Goal: Check status: Check status

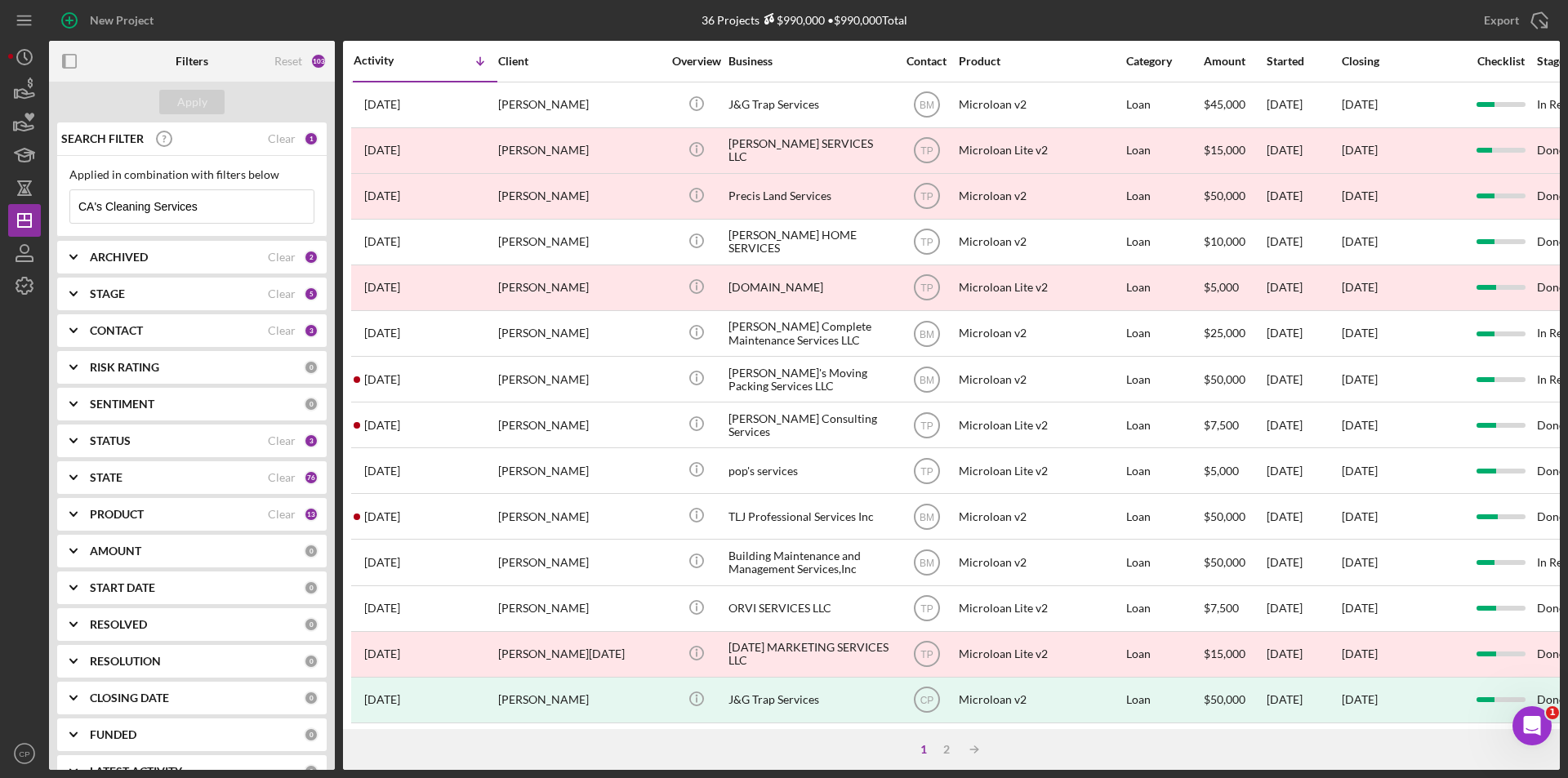
scroll to position [519, 0]
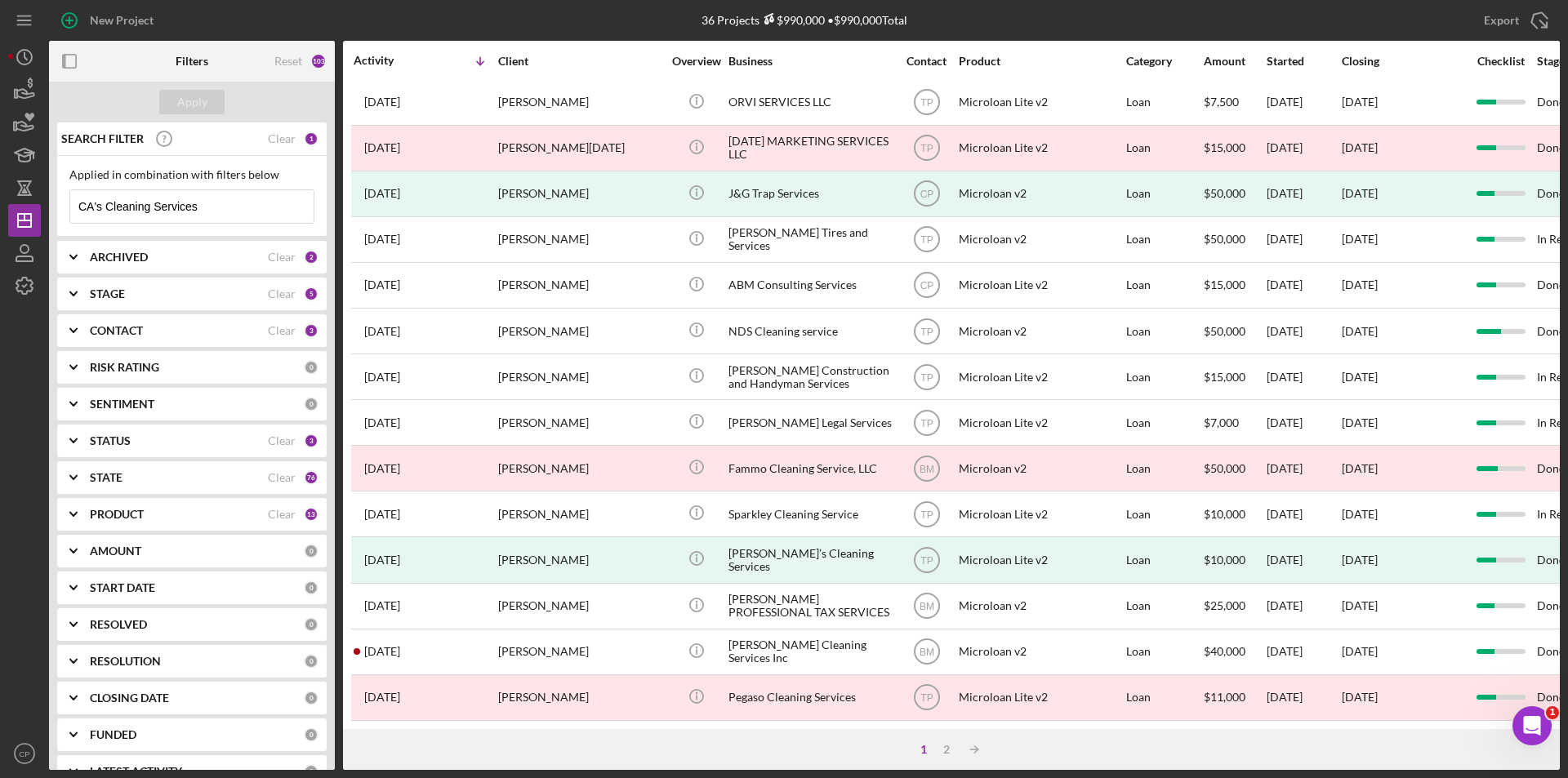
drag, startPoint x: 202, startPoint y: 207, endPoint x: 3, endPoint y: 208, distance: 199.0
click at [0, 209] on div "New Project 36 Projects $990,000 • $990,000 Total Sewe Equity Partners LLC Expo…" at bounding box center [784, 389] width 1568 height 778
paste input "Sewes Equity Partners LLC"
type input "Sewes Equity Partners LLC"
click at [189, 106] on div "Apply" at bounding box center [192, 102] width 30 height 24
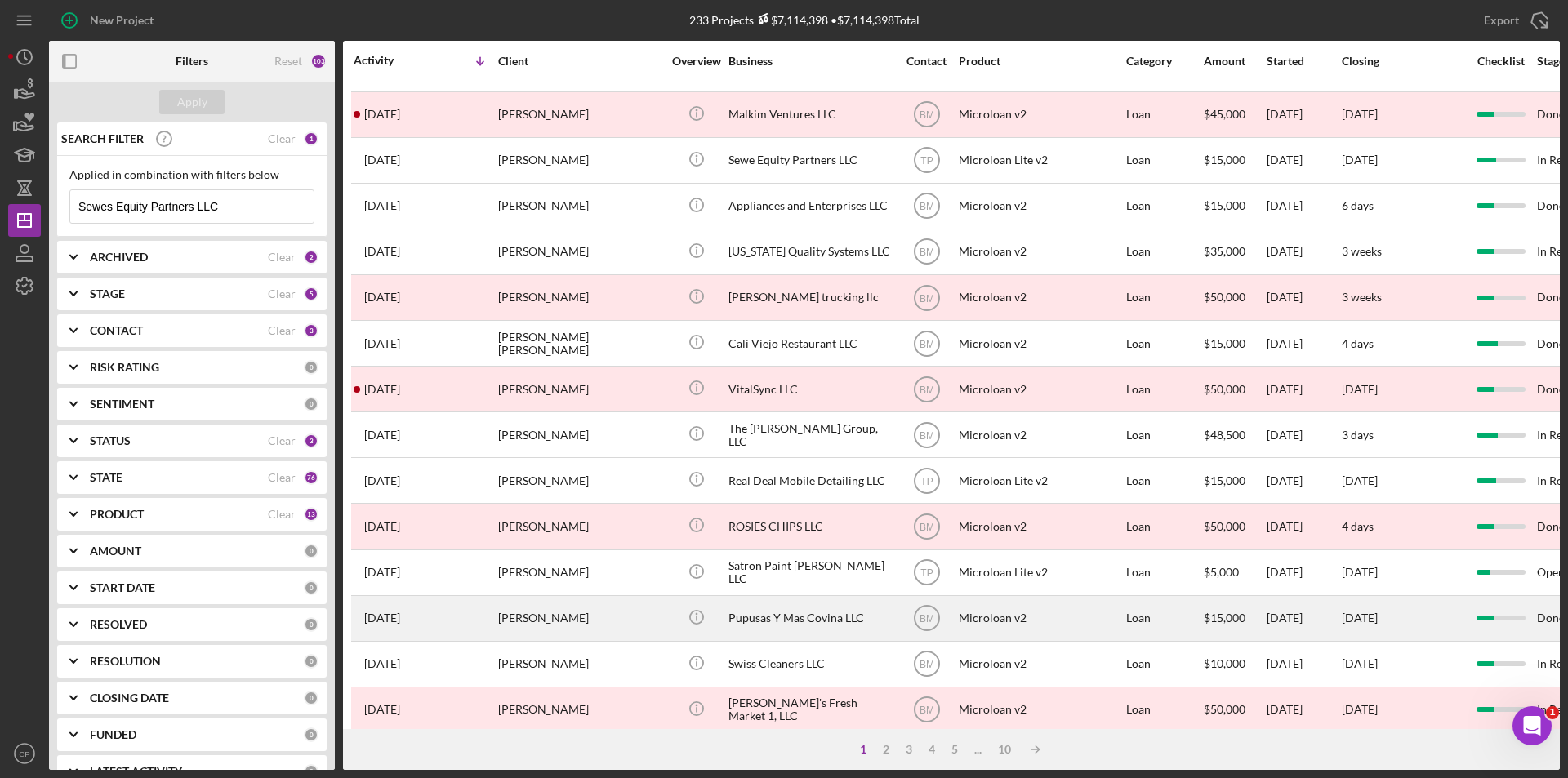
scroll to position [0, 0]
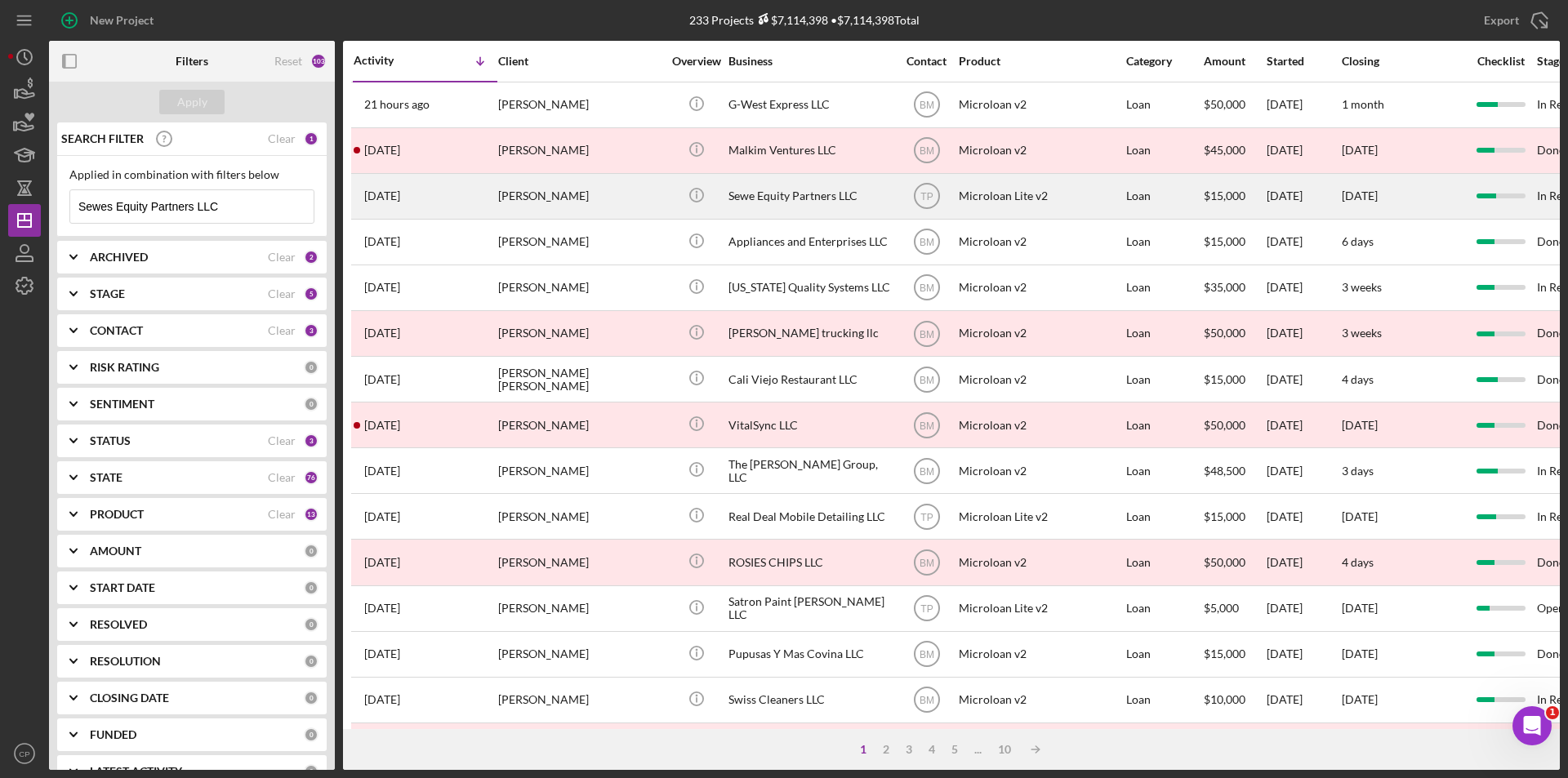
click at [757, 192] on div "Sewe Equity Partners LLC" at bounding box center [810, 197] width 163 height 43
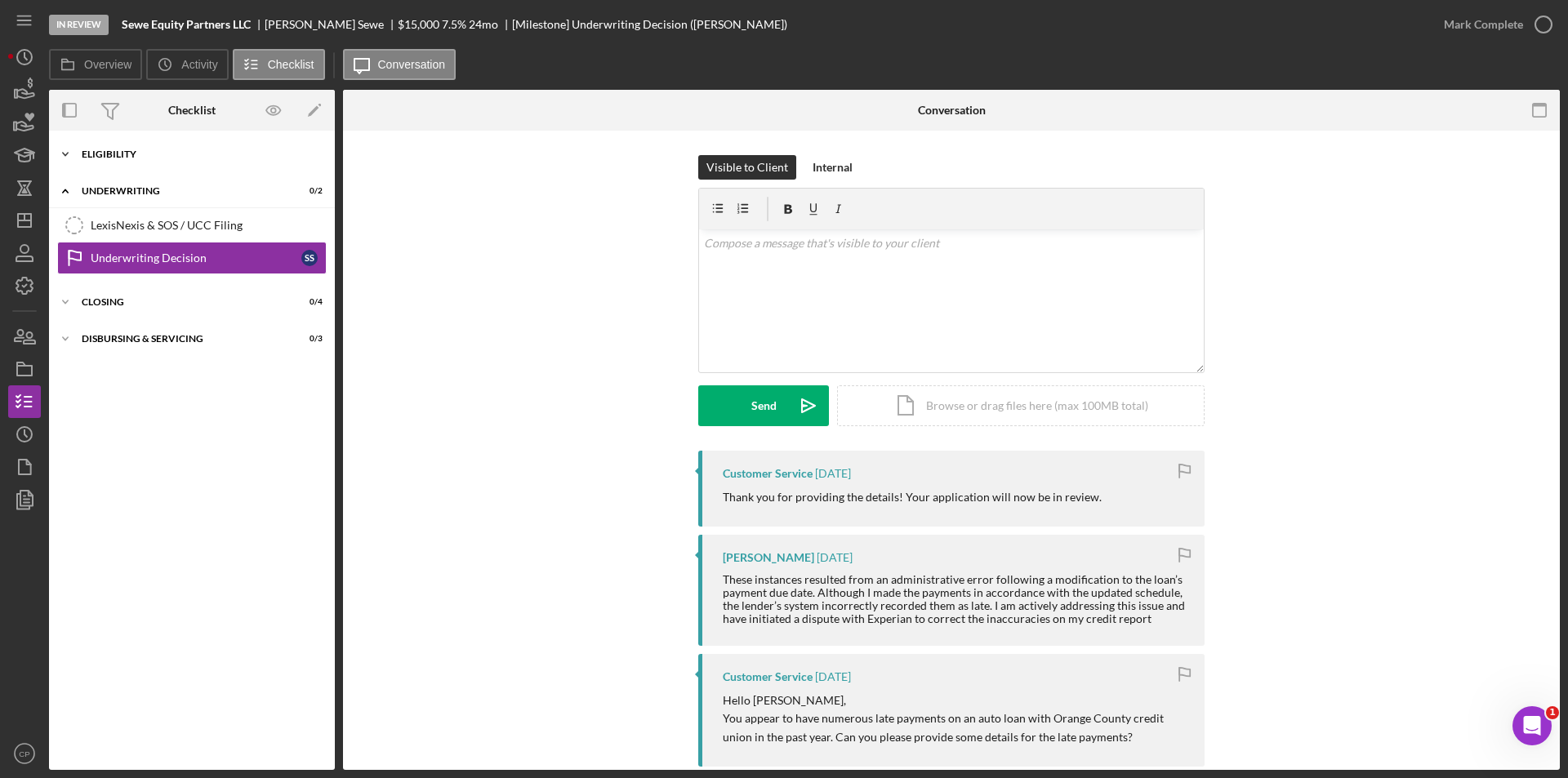
click at [115, 152] on div "Eligibility" at bounding box center [197, 154] width 232 height 10
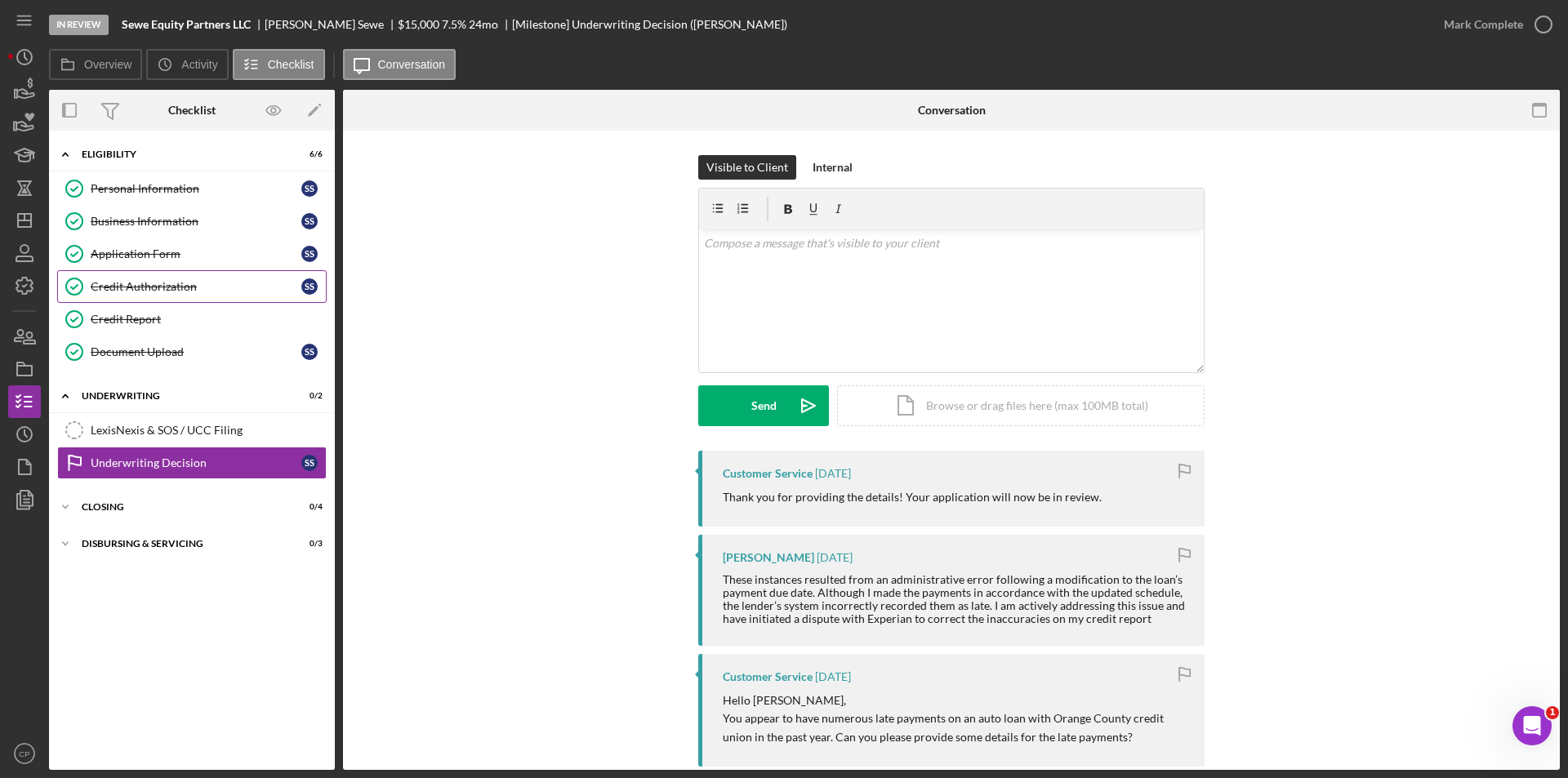
click at [127, 287] on div "Credit Authorization" at bounding box center [196, 287] width 211 height 13
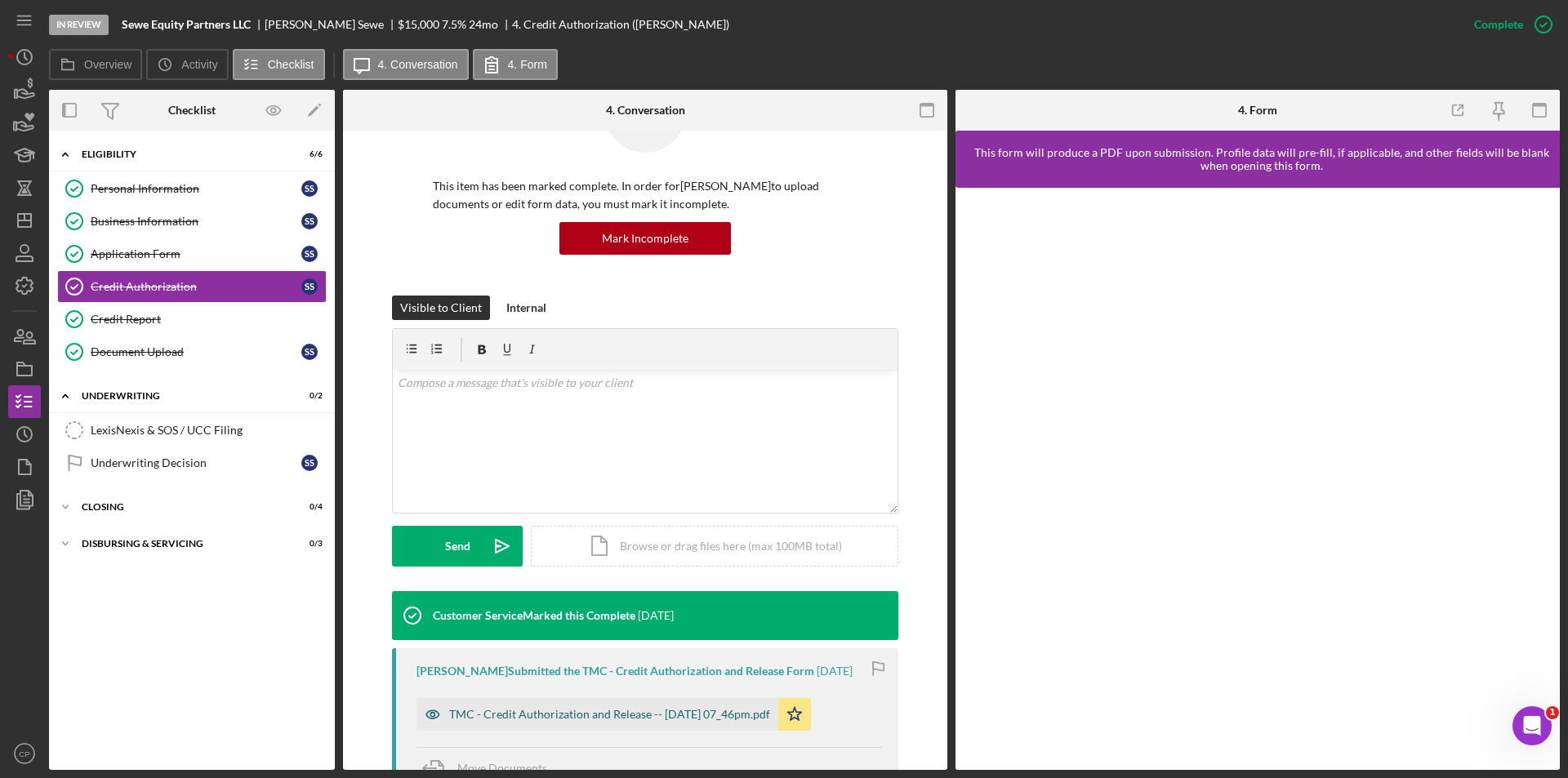
scroll to position [307, 0]
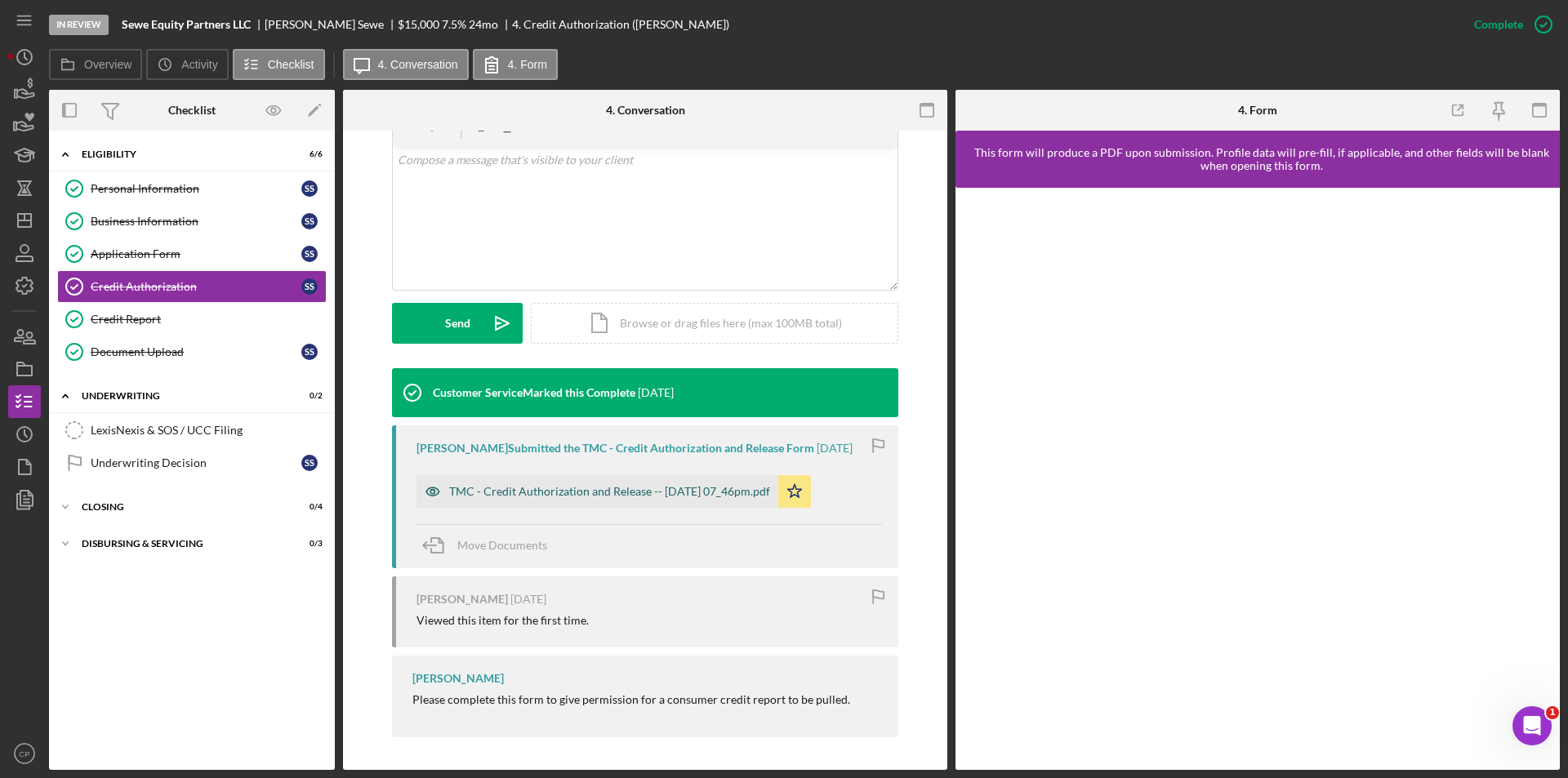
click at [619, 492] on div "TMC - Credit Authorization and Release -- [DATE] 07_46pm.pdf" at bounding box center [609, 491] width 321 height 13
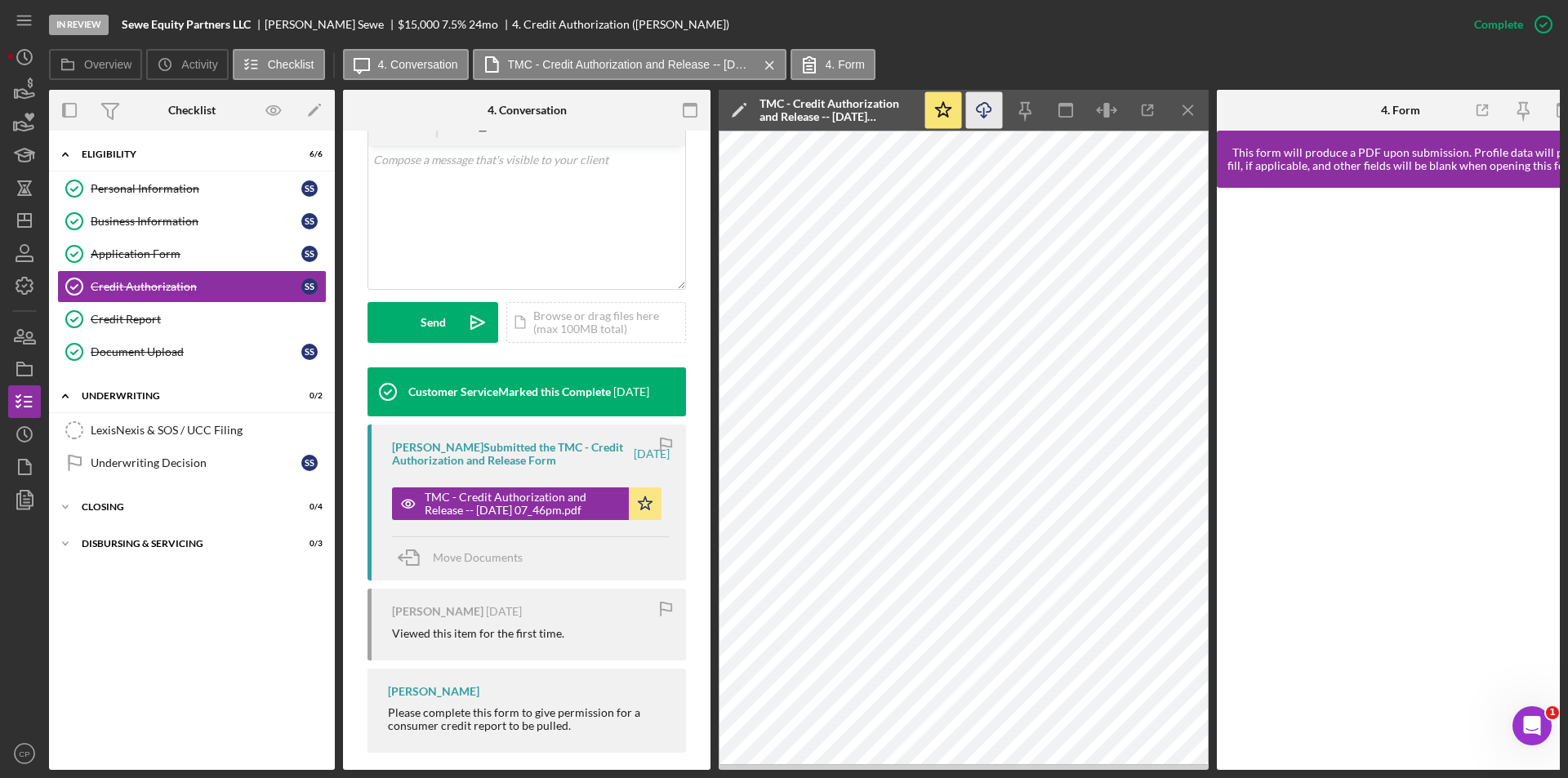
click at [984, 108] on line "button" at bounding box center [984, 112] width 0 height 9
click at [988, 113] on icon "Icon/Download" at bounding box center [984, 111] width 37 height 37
click at [126, 322] on div "Credit Report" at bounding box center [208, 320] width 235 height 13
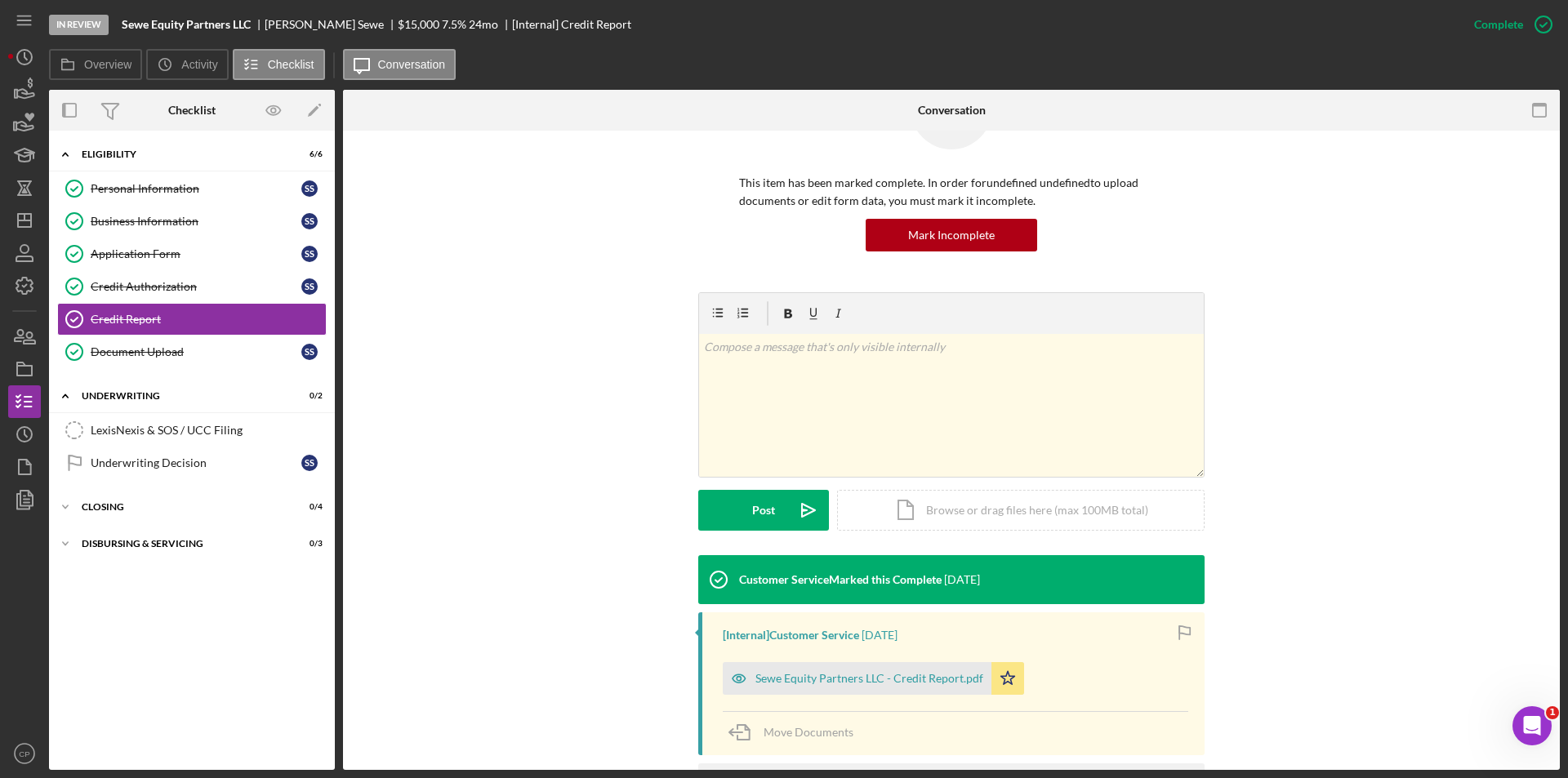
scroll to position [252, 0]
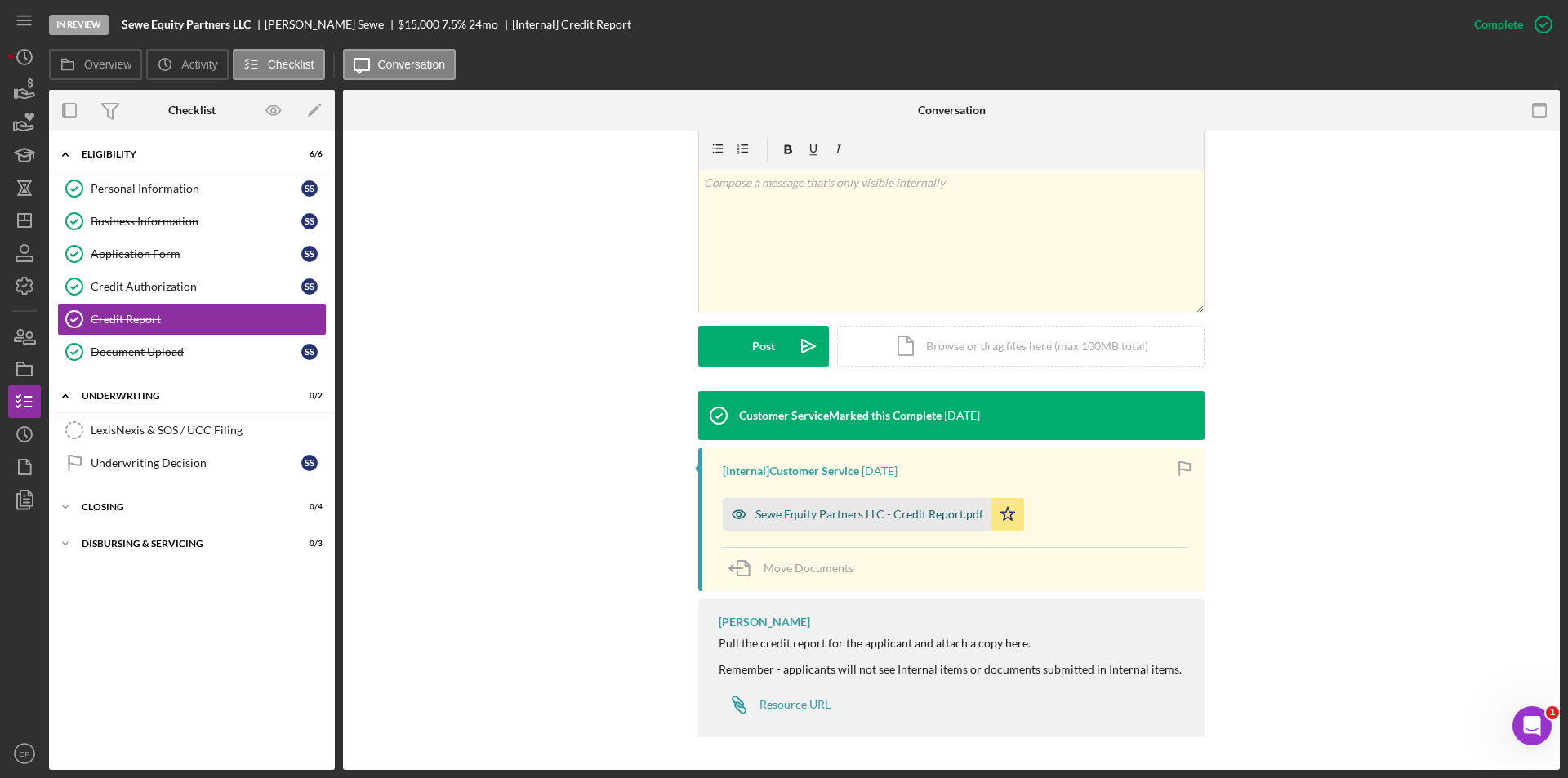
click at [832, 518] on div "Sewe Equity Partners LLC - Credit Report.pdf" at bounding box center [869, 515] width 228 height 13
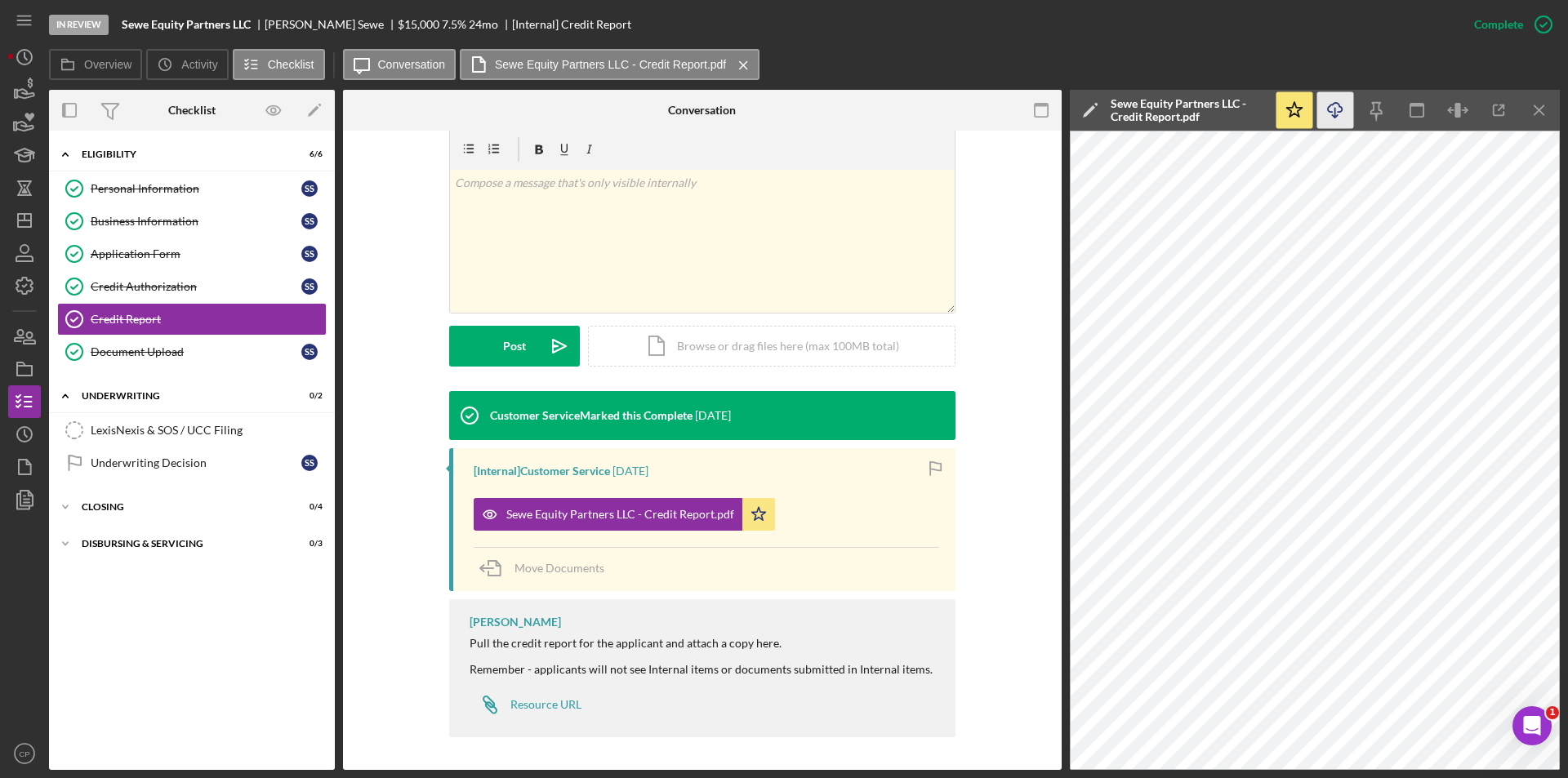
click at [1336, 117] on polyline "button" at bounding box center [1334, 116] width 6 height 2
click at [132, 367] on link "Document Upload Document Upload S S" at bounding box center [192, 352] width 270 height 32
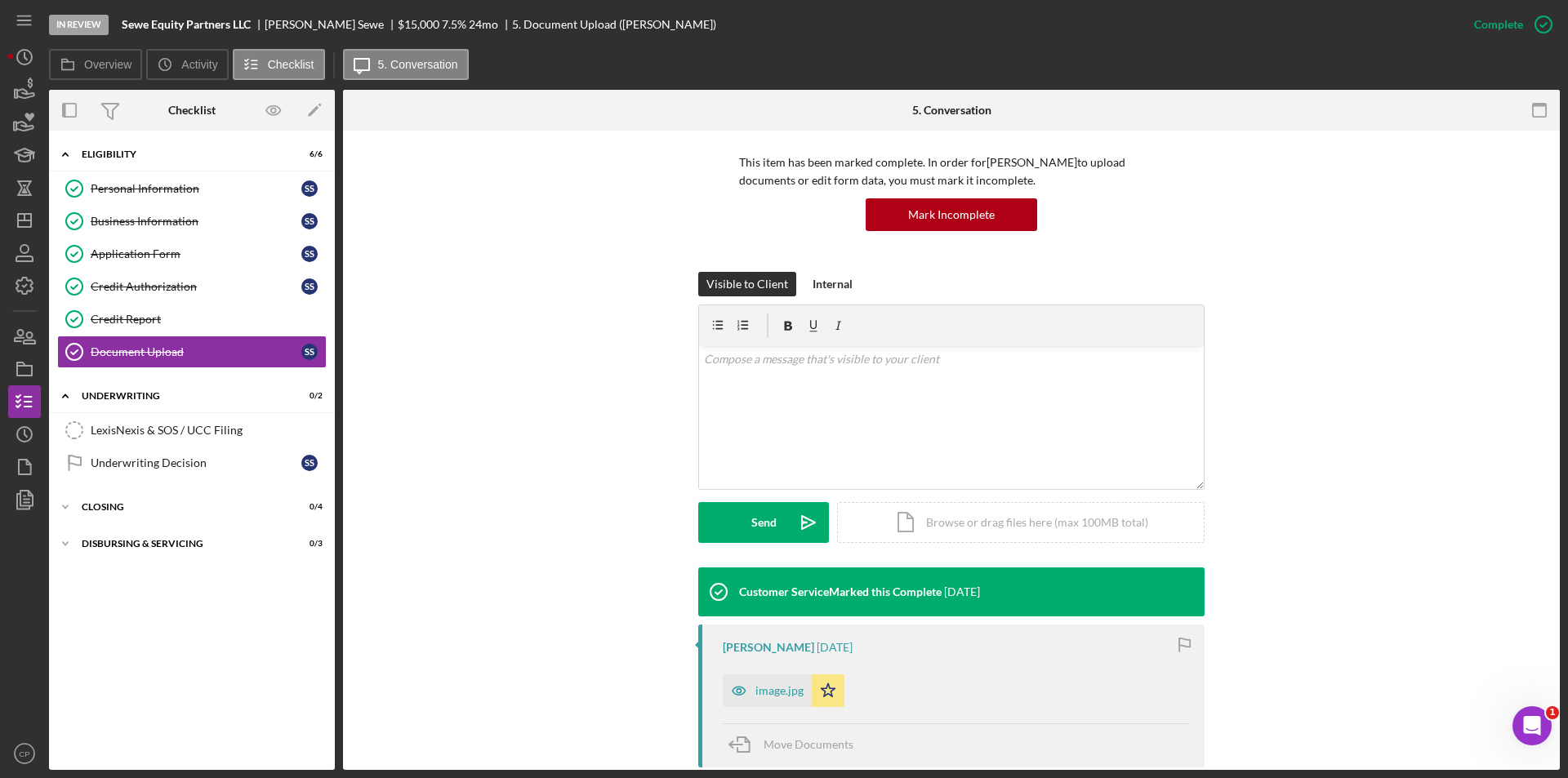
scroll to position [245, 0]
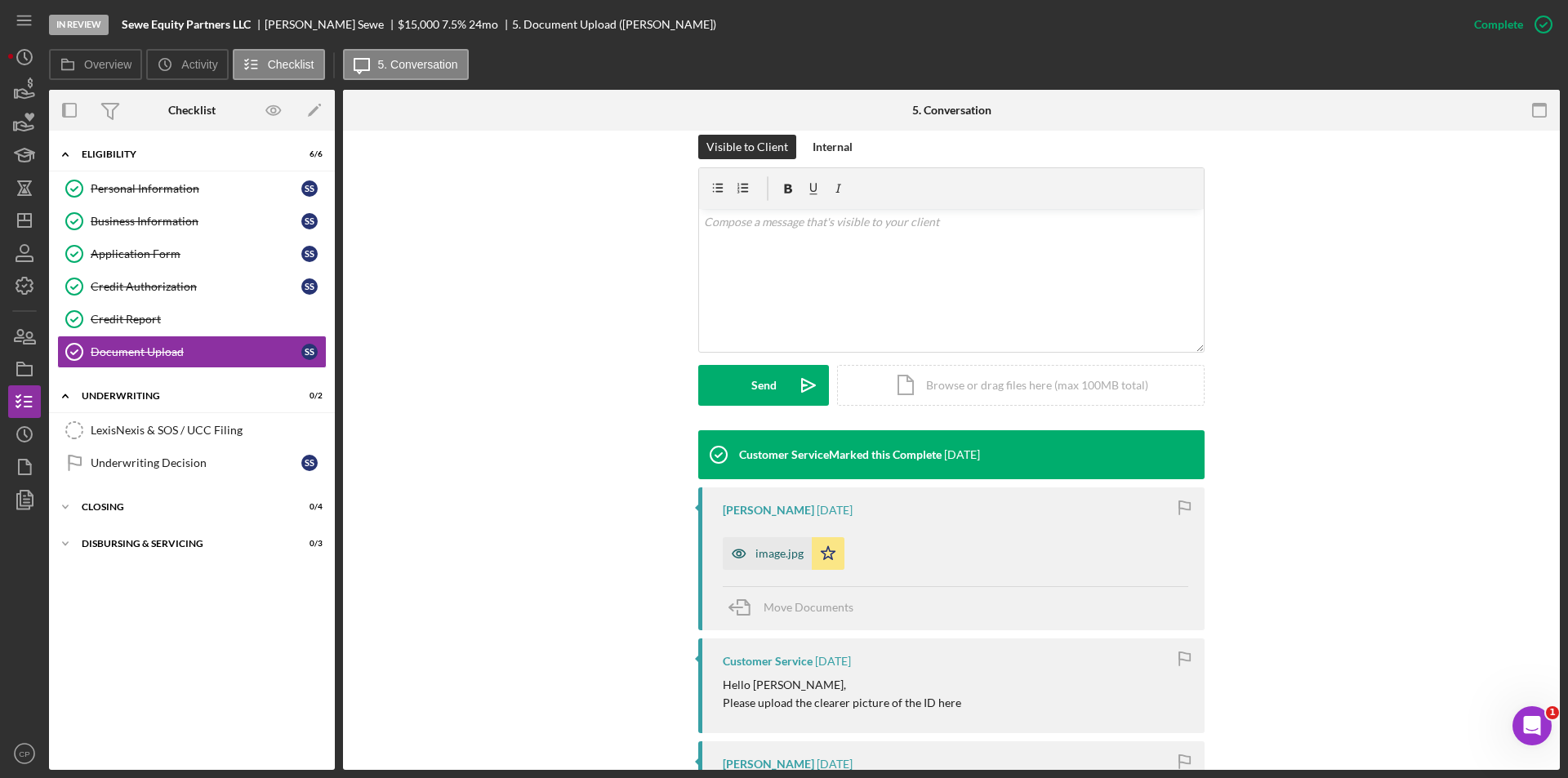
click at [773, 553] on div "image.jpg" at bounding box center [779, 554] width 48 height 13
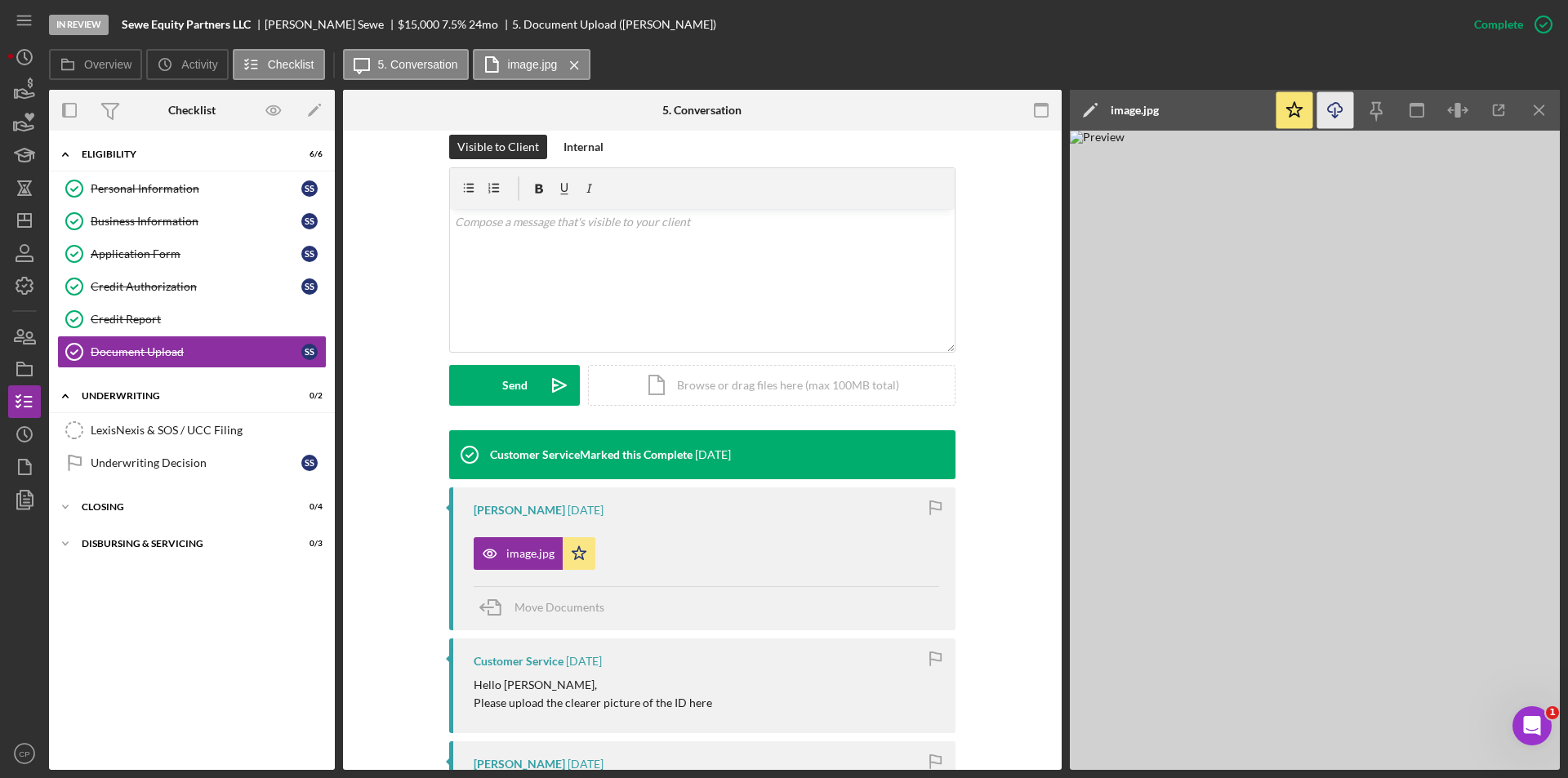
click at [1335, 116] on line "button" at bounding box center [1335, 112] width 0 height 9
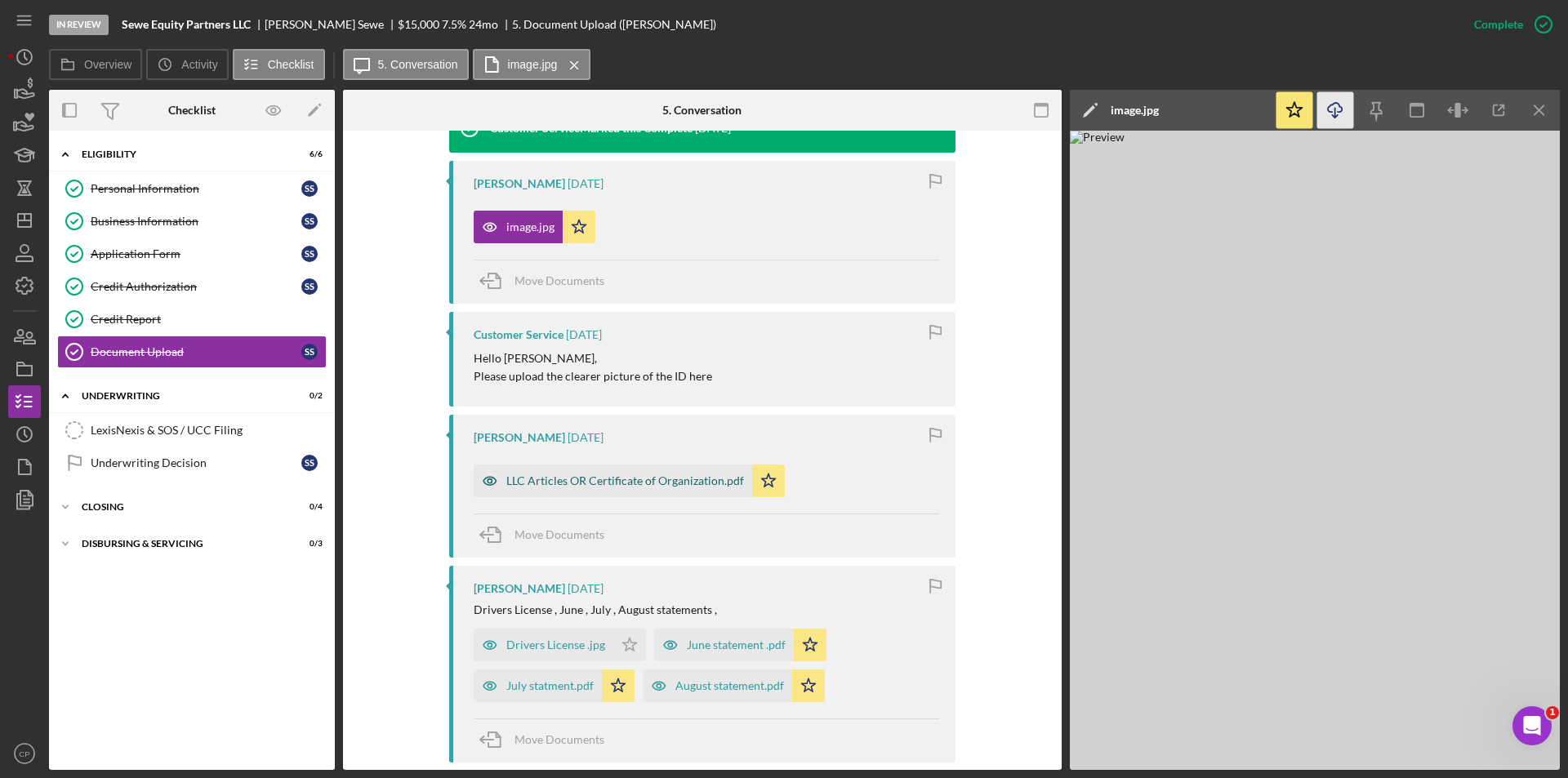
click at [606, 486] on div "LLC Articles OR Certificate of Organization.pdf" at bounding box center [625, 481] width 237 height 13
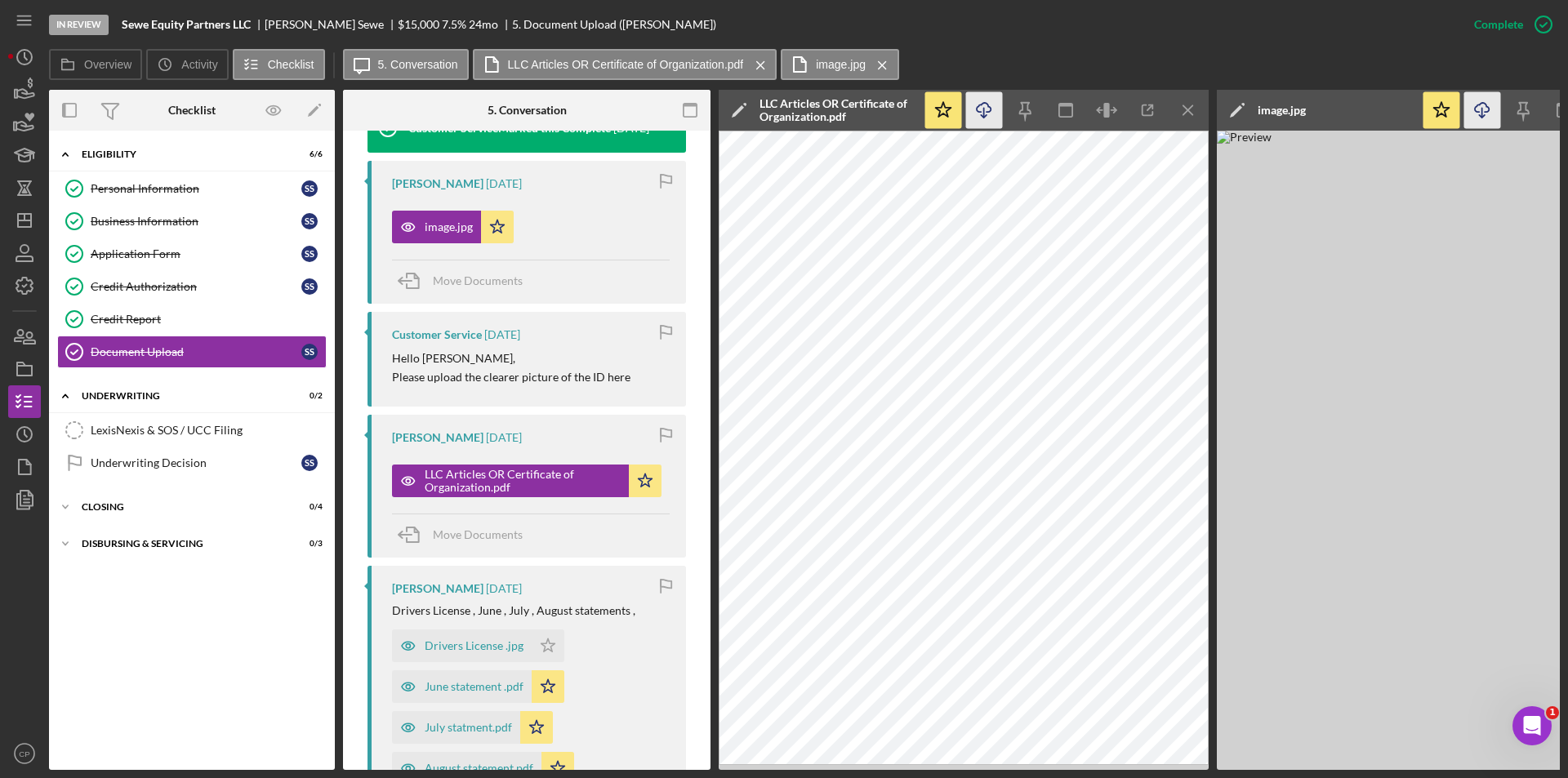
click at [983, 104] on icon "Icon/Download" at bounding box center [984, 111] width 37 height 37
click at [448, 646] on div "Drivers License .jpg" at bounding box center [474, 646] width 99 height 13
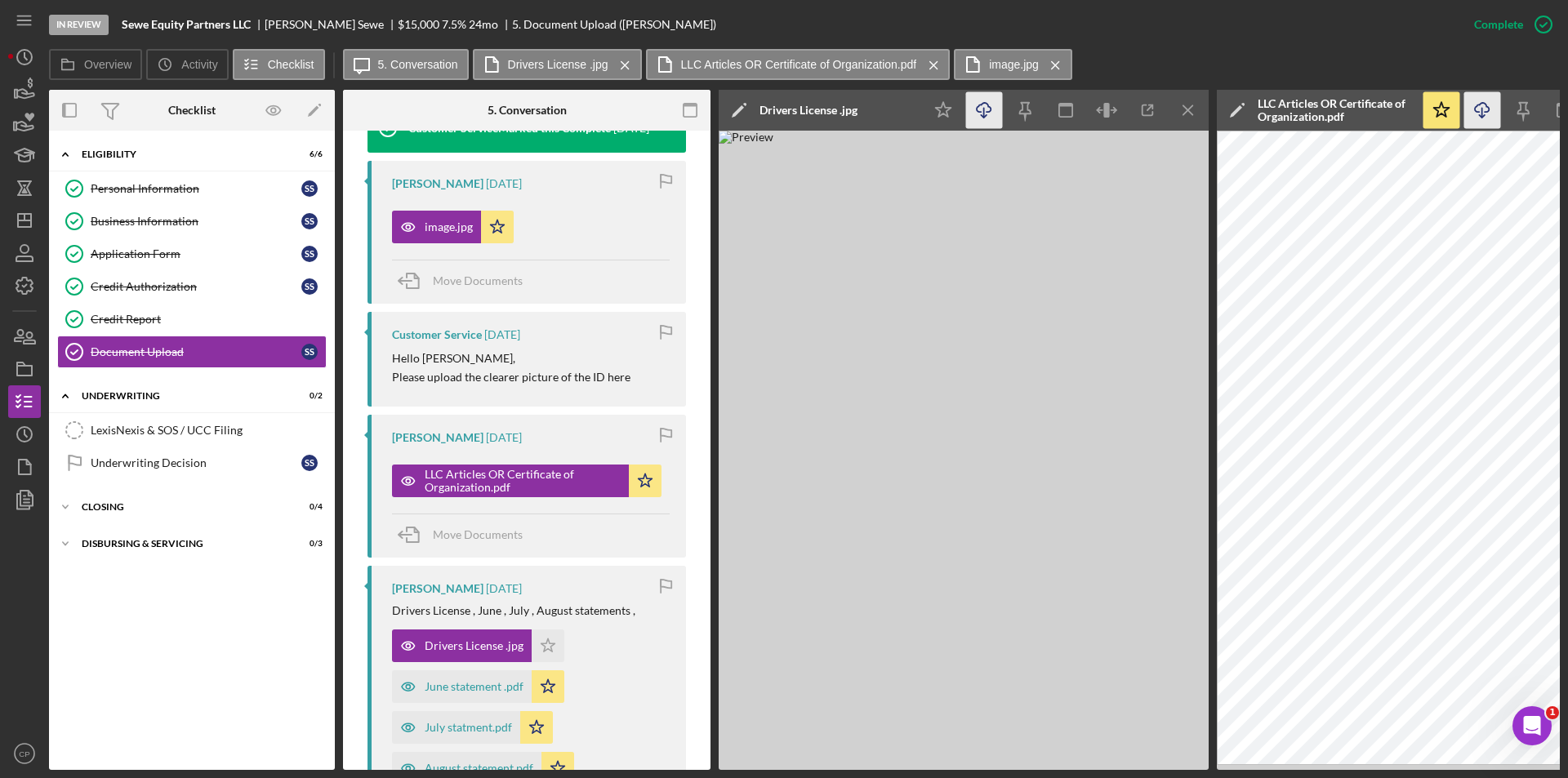
click at [985, 109] on icon "Icon/Download" at bounding box center [984, 111] width 37 height 37
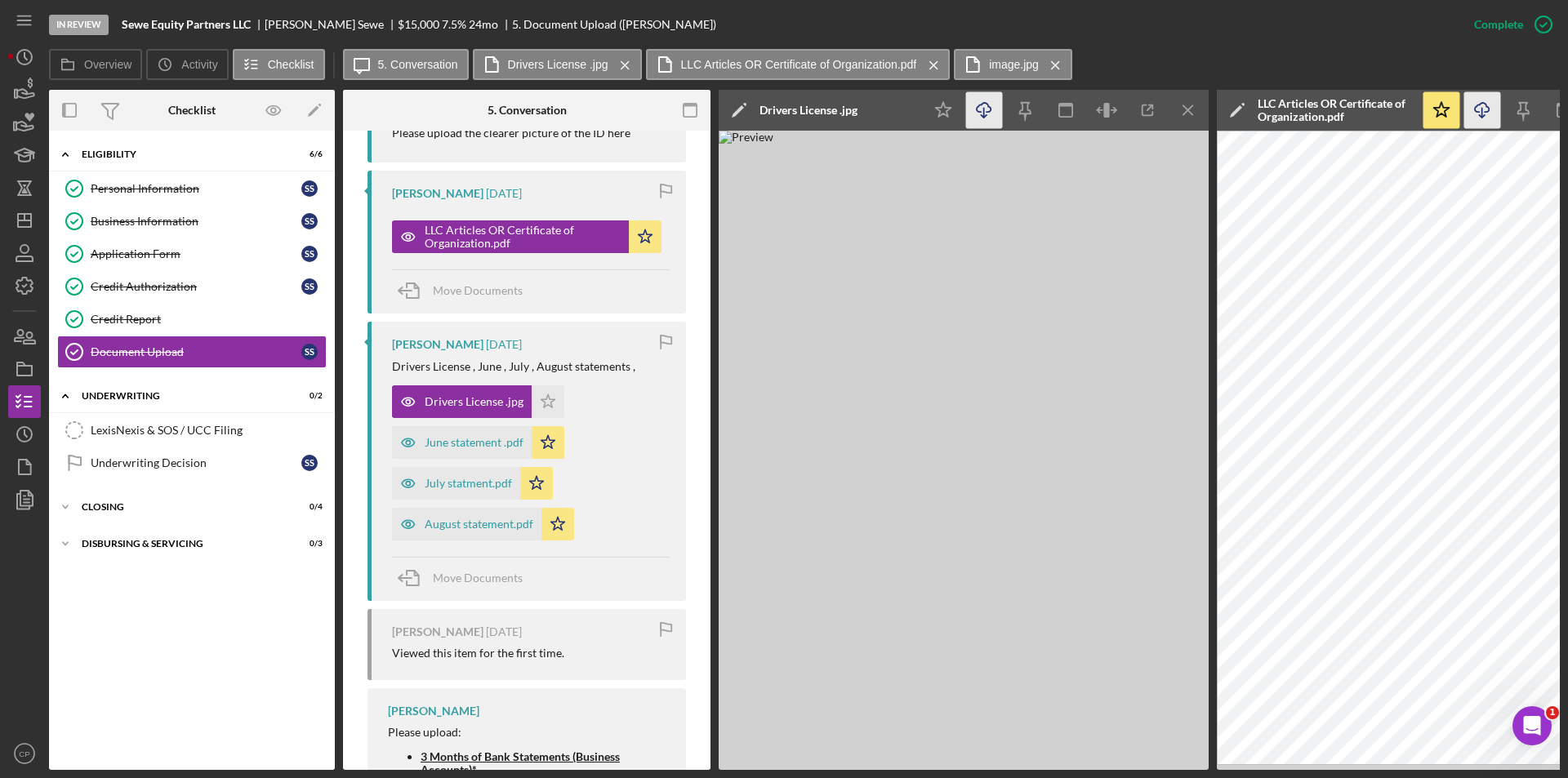
scroll to position [835, 0]
click at [467, 436] on div "June statement .pdf" at bounding box center [474, 442] width 99 height 13
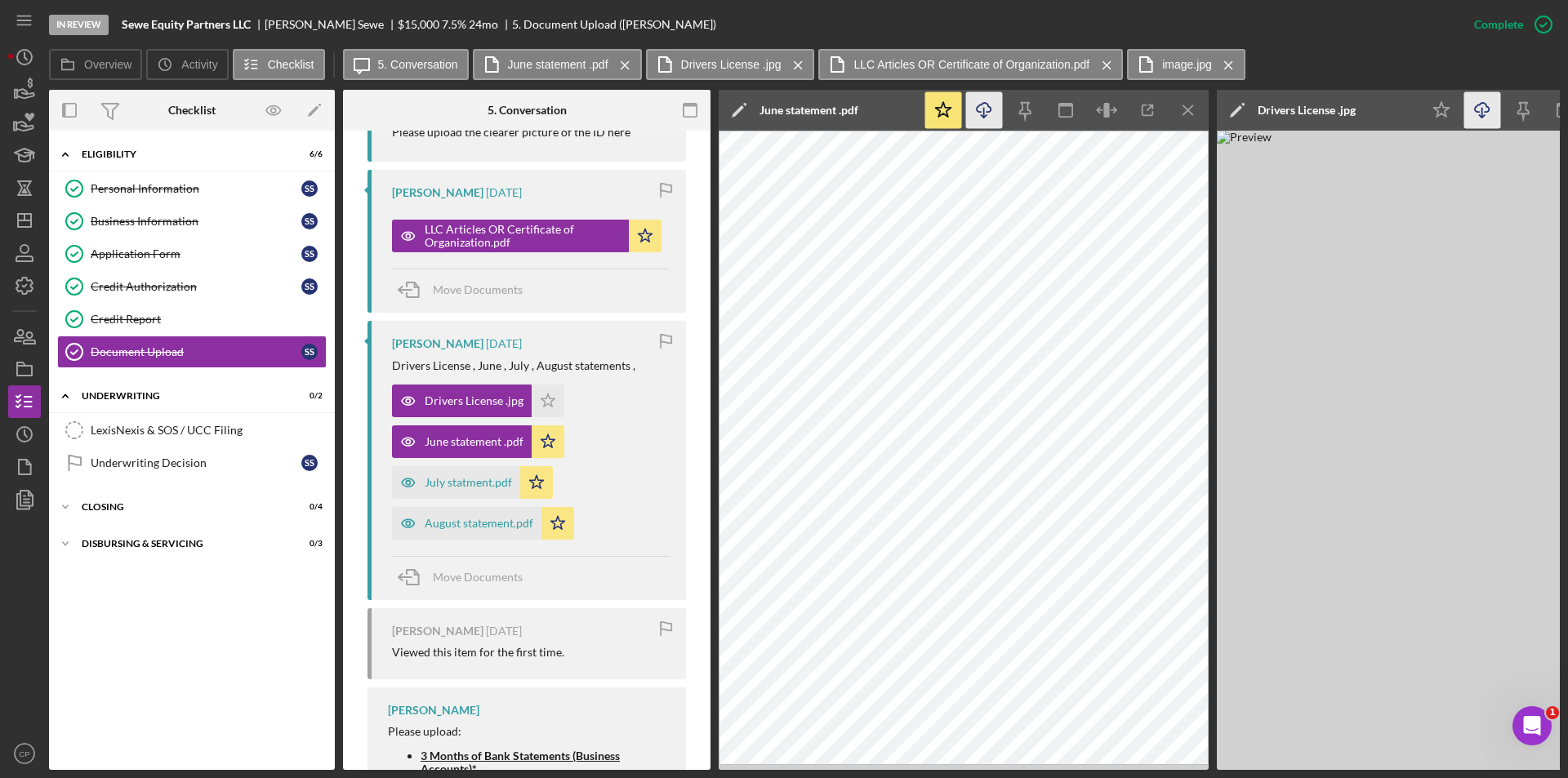
click at [986, 109] on icon "Icon/Download" at bounding box center [984, 111] width 37 height 37
click at [467, 483] on div "July statment.pdf" at bounding box center [468, 483] width 87 height 13
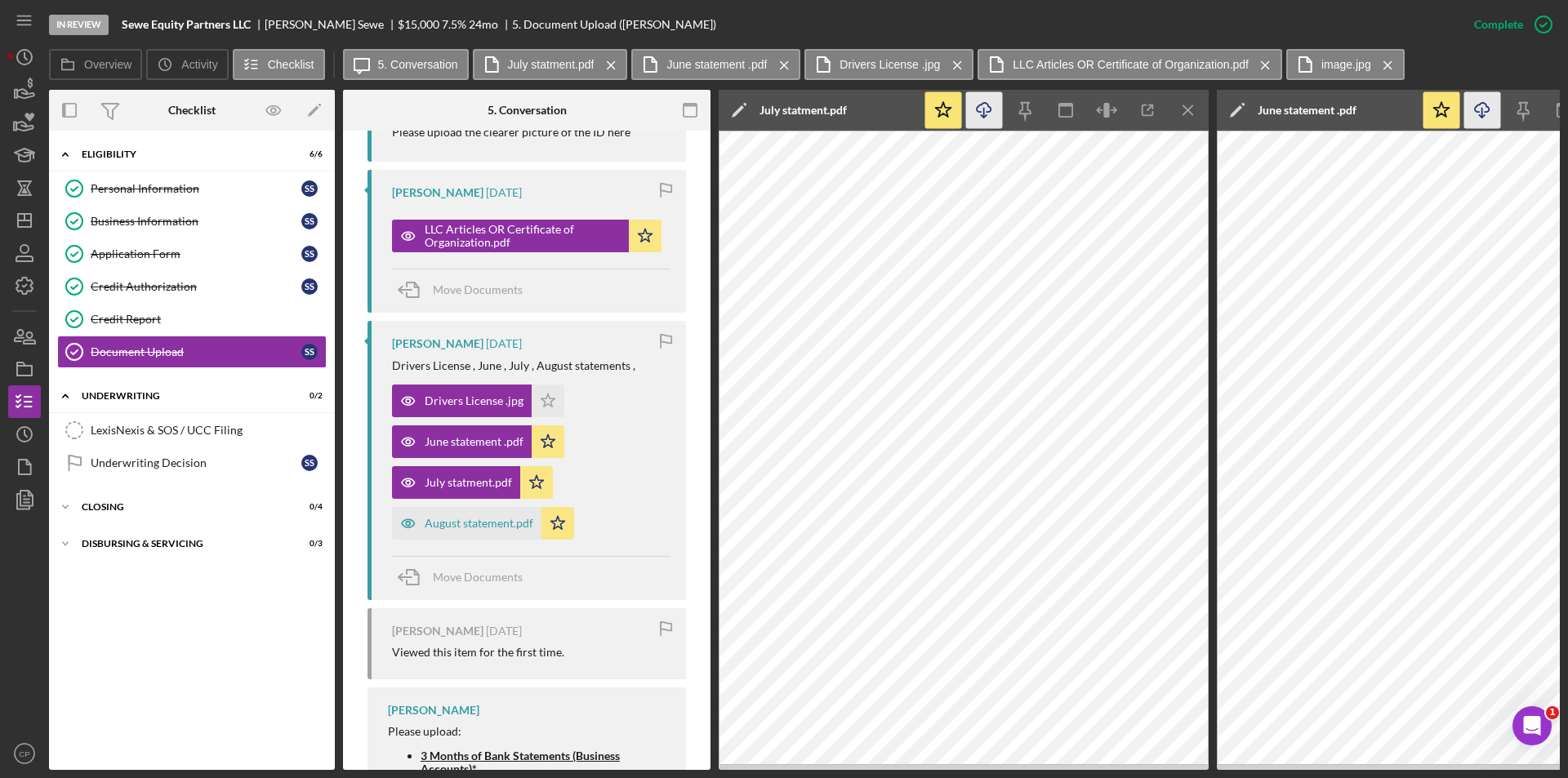
click at [987, 113] on icon "Icon/Download" at bounding box center [984, 111] width 37 height 37
click at [460, 527] on div "August statement.pdf" at bounding box center [479, 524] width 108 height 13
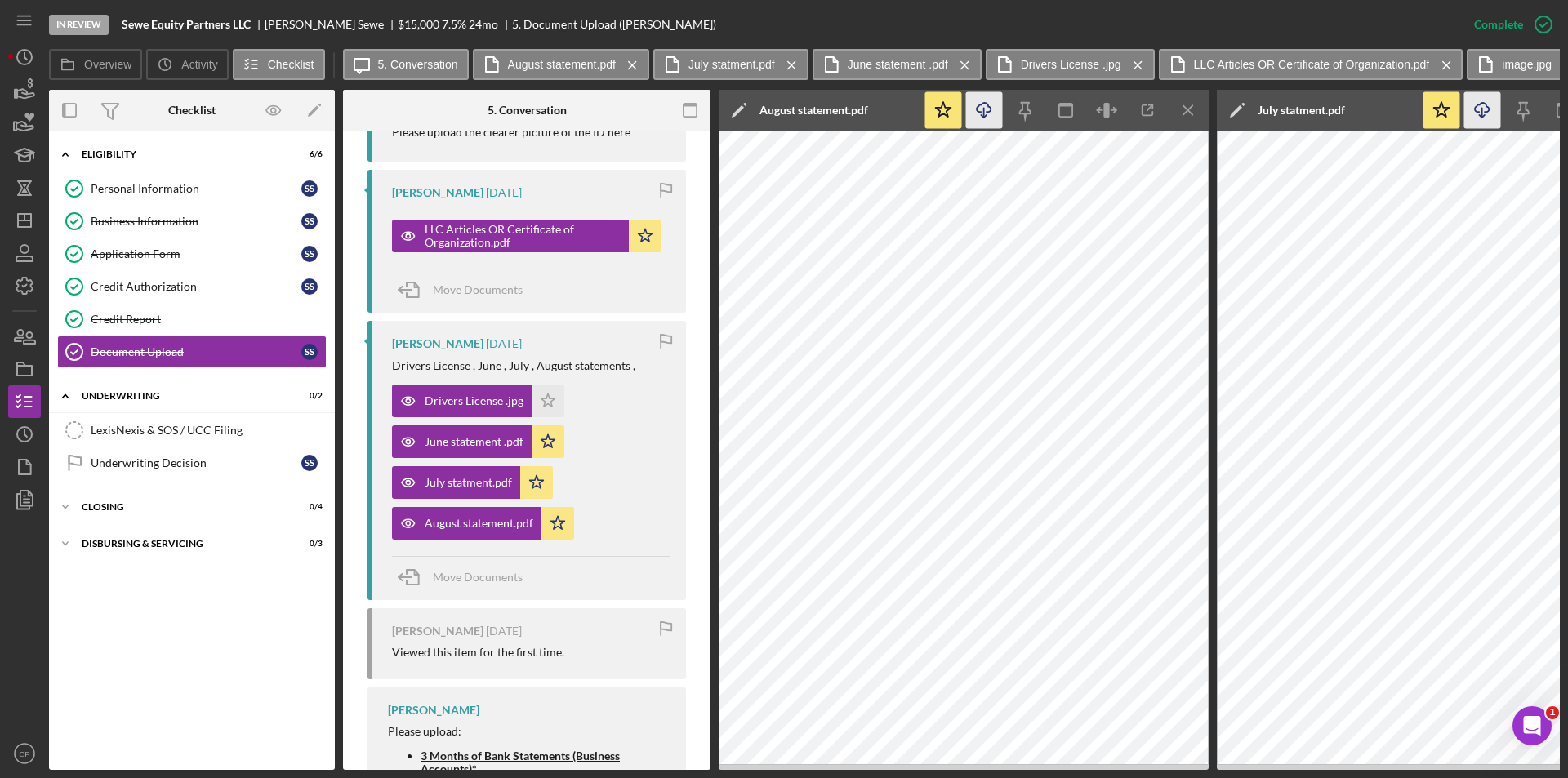
click at [984, 113] on line "button" at bounding box center [984, 112] width 0 height 9
